Goal: Task Accomplishment & Management: Manage account settings

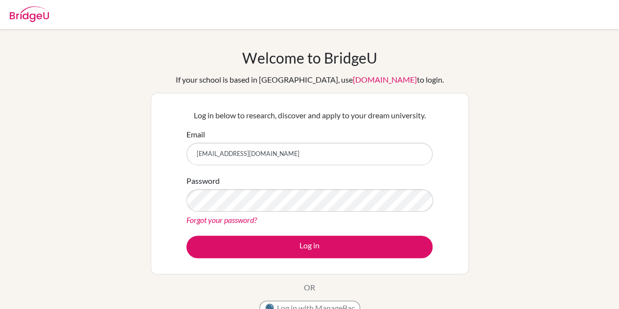
click at [187, 236] on button "Log in" at bounding box center [310, 247] width 246 height 23
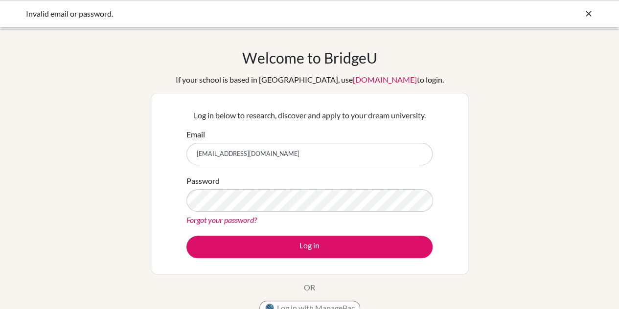
click at [278, 187] on div "Password Forgot your password?" at bounding box center [310, 200] width 246 height 51
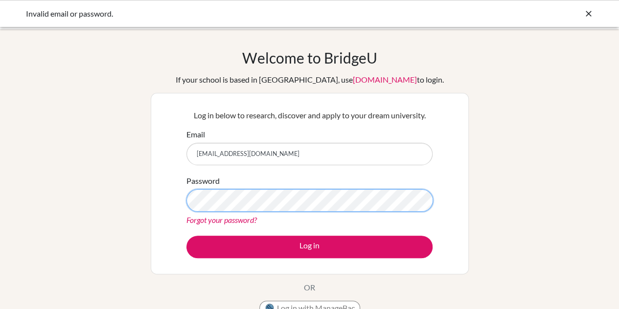
click at [187, 236] on button "Log in" at bounding box center [310, 247] width 246 height 23
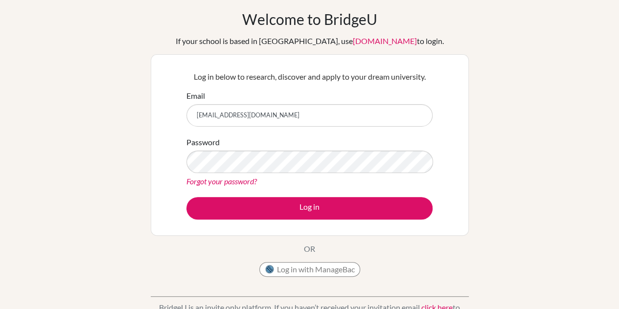
scroll to position [39, 0]
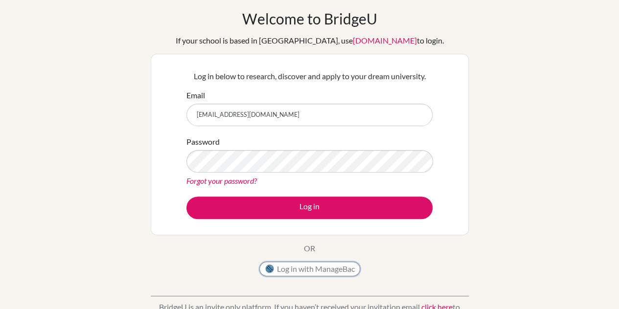
click at [288, 265] on button "Log in with ManageBac" at bounding box center [309, 269] width 101 height 15
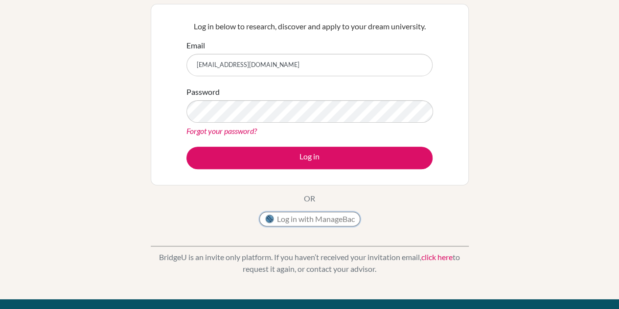
scroll to position [90, 0]
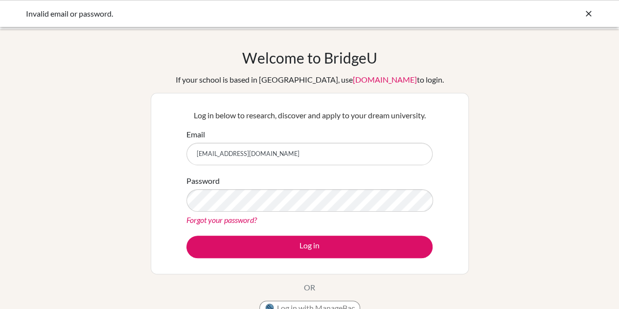
click at [231, 223] on link "Forgot your password?" at bounding box center [222, 219] width 70 height 9
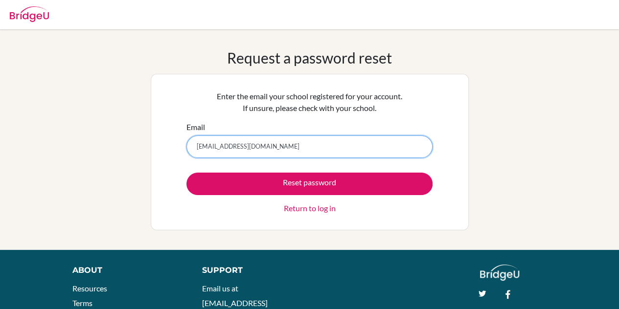
type input "khuepg@student.sna.edu.vn"
click at [187, 173] on button "Reset password" at bounding box center [310, 184] width 246 height 23
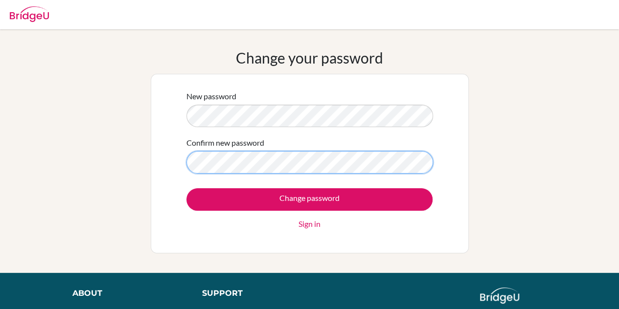
click at [187, 188] on input "Change password" at bounding box center [310, 199] width 246 height 23
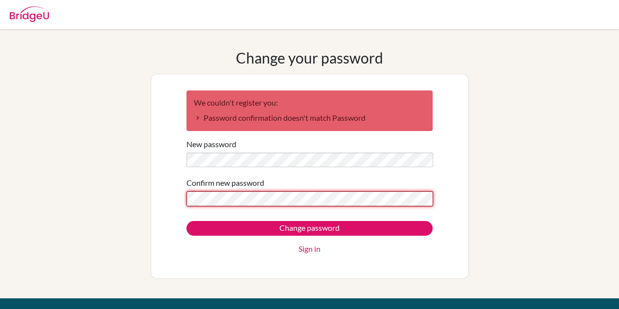
click at [187, 221] on input "Change password" at bounding box center [310, 228] width 246 height 15
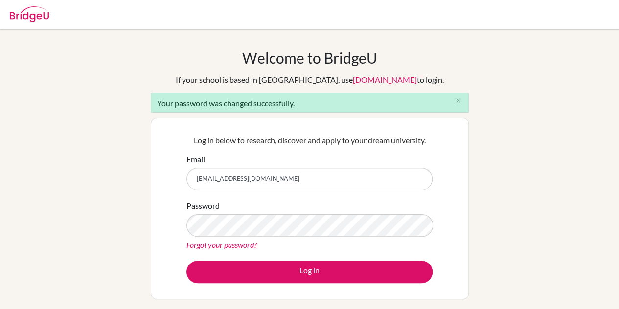
type input "khuepg@student.sna.edu.vn"
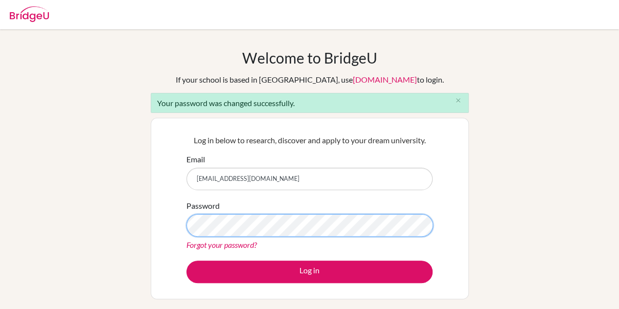
click at [187, 261] on button "Log in" at bounding box center [310, 272] width 246 height 23
